Goal: Find specific page/section: Find specific page/section

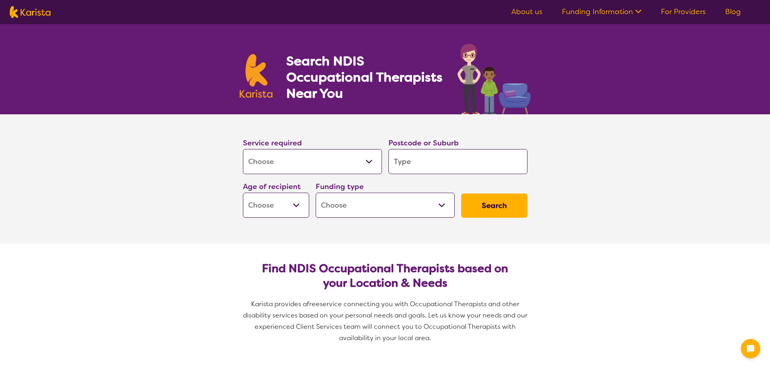
select select "[MEDICAL_DATA]"
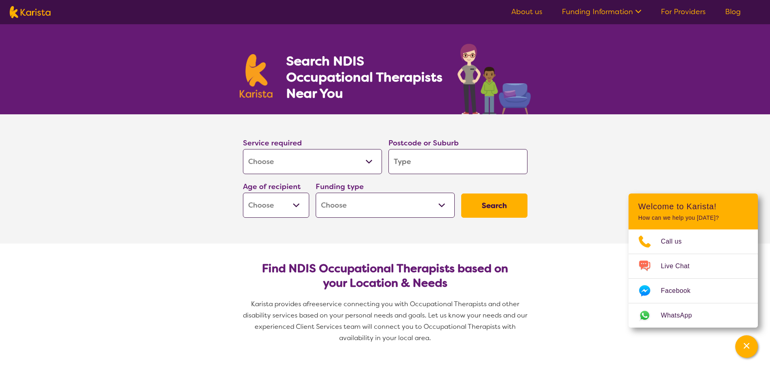
click at [410, 168] on input "search" at bounding box center [458, 161] width 139 height 25
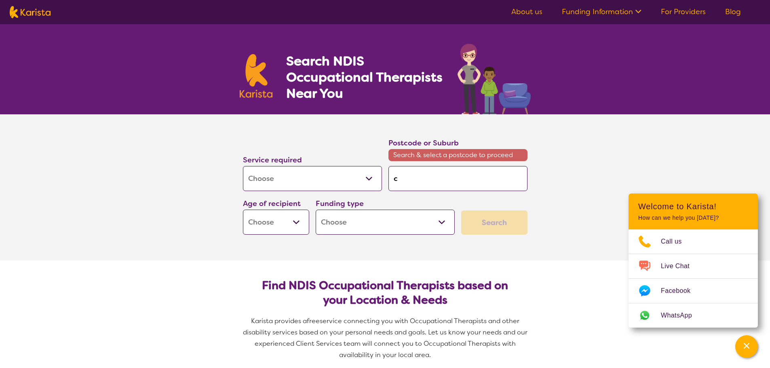
type input "c"
type input "cl"
type input "cla"
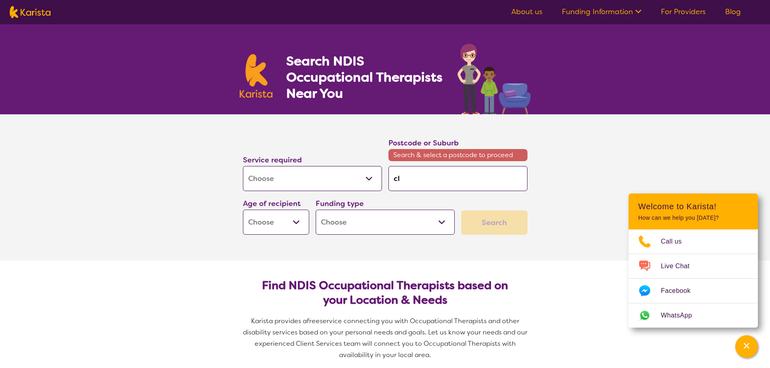
type input "cla"
type input "clar"
type input "[PERSON_NAME]"
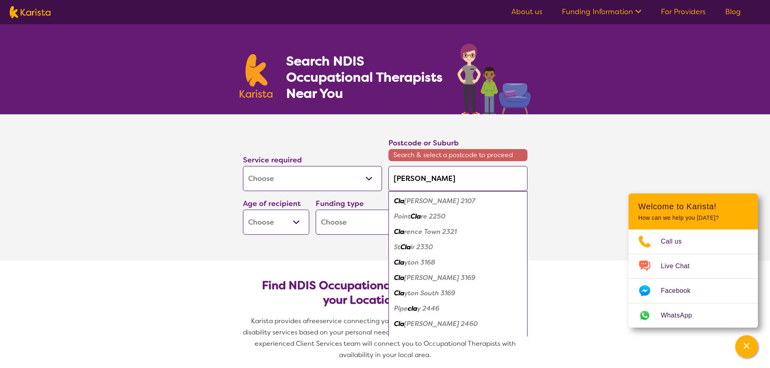
type input "clarks"
type input "clarkso"
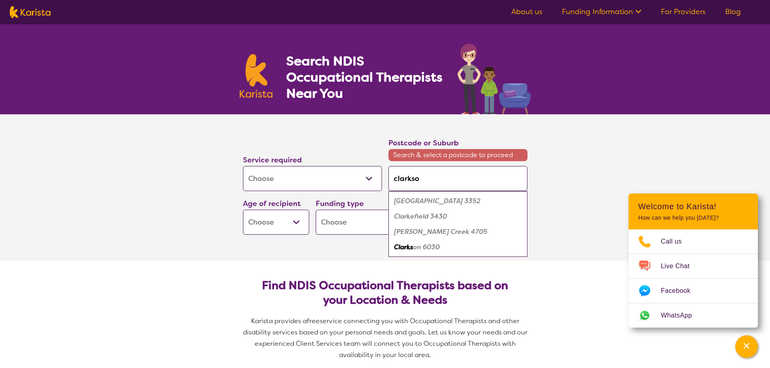
type input "[PERSON_NAME]"
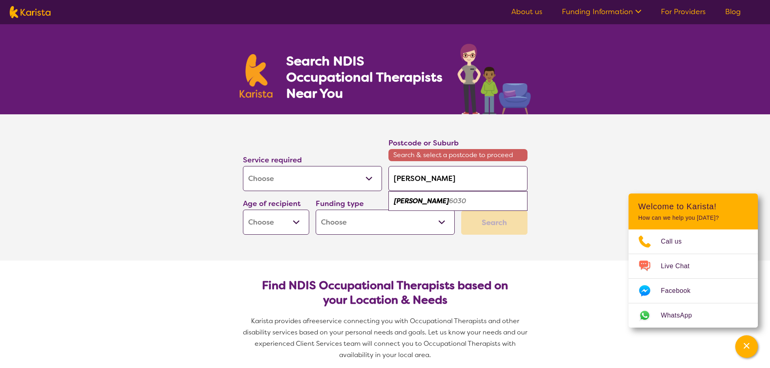
click at [428, 205] on div "Clarkson 6030" at bounding box center [458, 201] width 131 height 15
type input "6030"
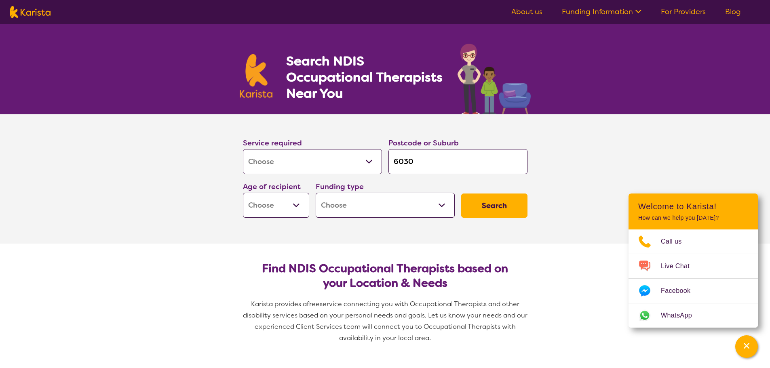
click at [297, 204] on select "Early Childhood - 0 to 9 Child - 10 to 11 Adolescent - 12 to 17 Adult - 18 to 6…" at bounding box center [276, 205] width 66 height 25
select select "AD"
click at [243, 193] on select "Early Childhood - 0 to 9 Child - 10 to 11 Adolescent - 12 to 17 Adult - 18 to 6…" at bounding box center [276, 205] width 66 height 25
select select "AD"
click at [449, 209] on select "Home Care Package (HCP) National Disability Insurance Scheme (NDIS) I don't know" at bounding box center [385, 205] width 139 height 25
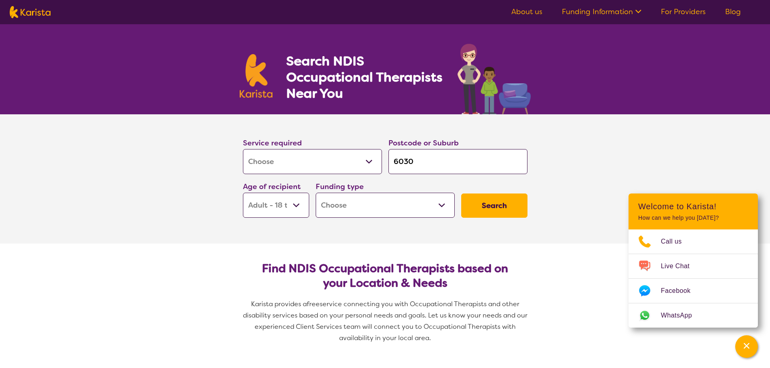
select select "NDIS"
click at [316, 193] on select "Home Care Package (HCP) National Disability Insurance Scheme (NDIS) I don't know" at bounding box center [385, 205] width 139 height 25
select select "NDIS"
click at [492, 211] on button "Search" at bounding box center [494, 206] width 66 height 24
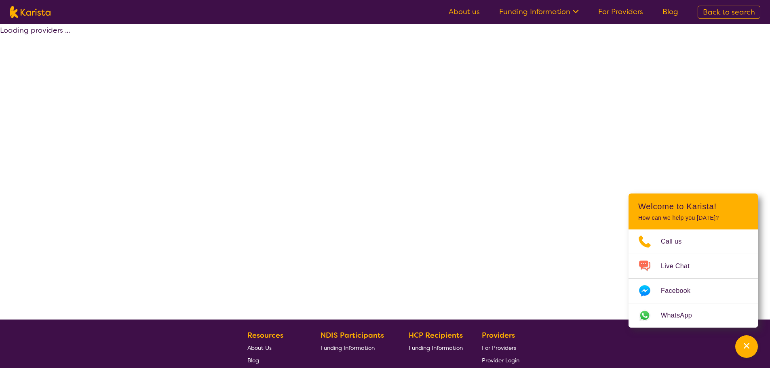
select select "by_score"
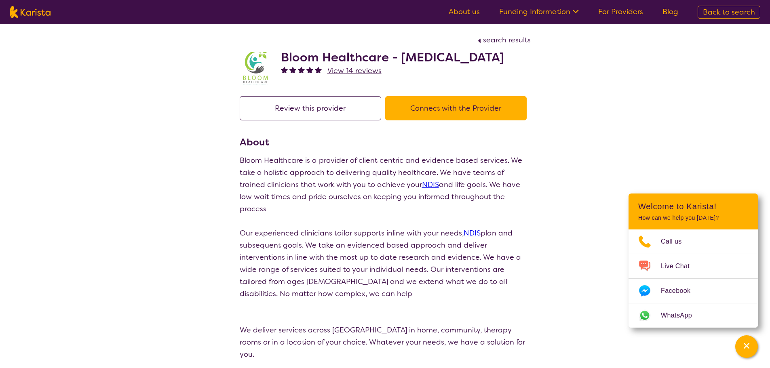
click at [431, 120] on button "Connect with the Provider" at bounding box center [455, 108] width 141 height 24
